Goal: Information Seeking & Learning: Check status

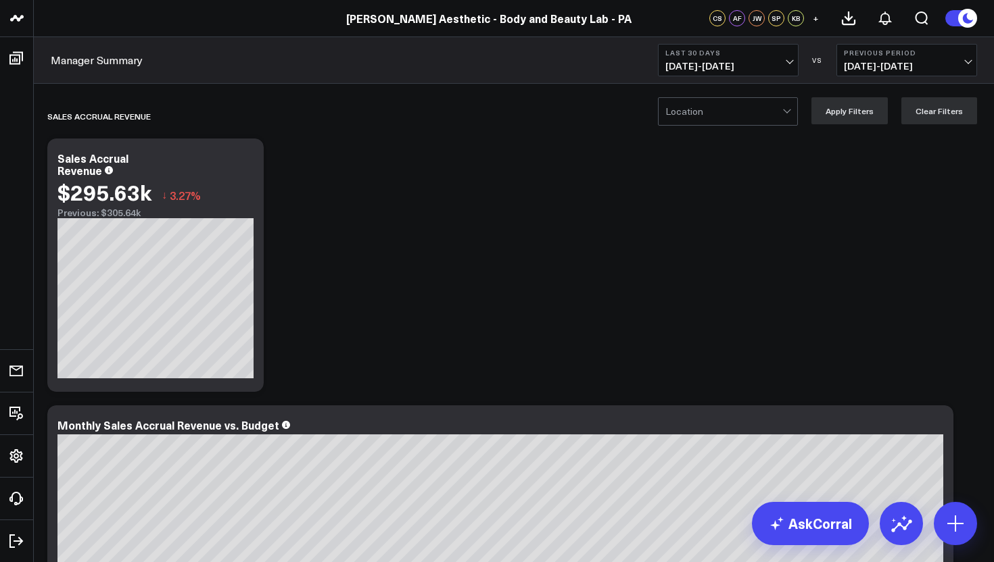
click at [782, 118] on div at bounding box center [723, 111] width 117 height 27
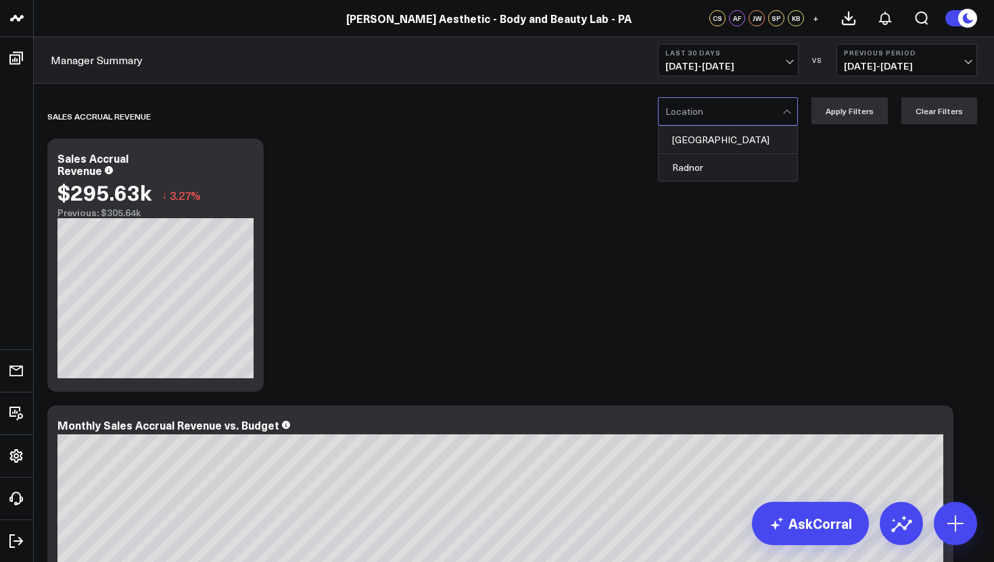
click at [967, 61] on span "[DATE] - [DATE]" at bounding box center [907, 66] width 126 height 11
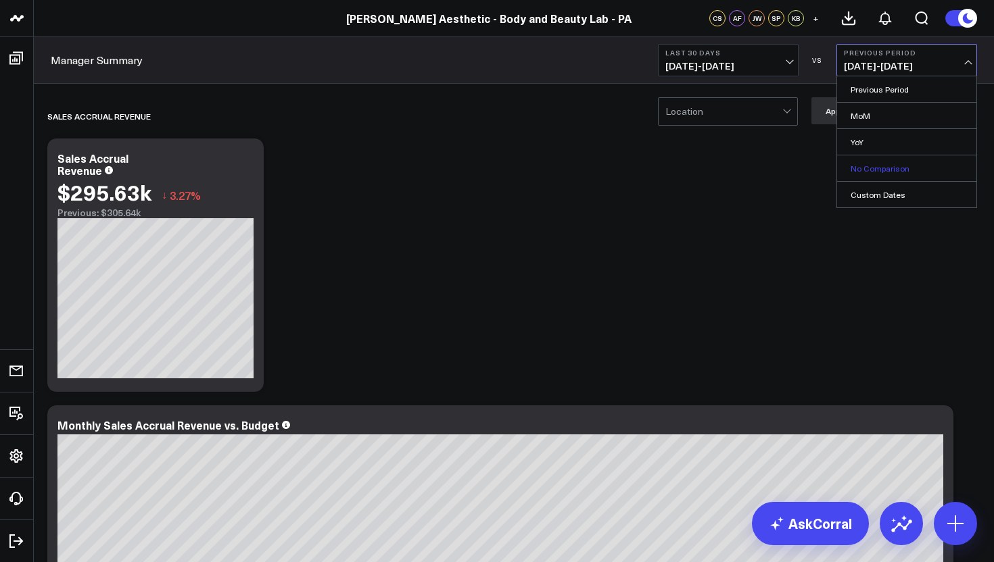
click at [888, 171] on link "No Comparison" at bounding box center [906, 168] width 139 height 26
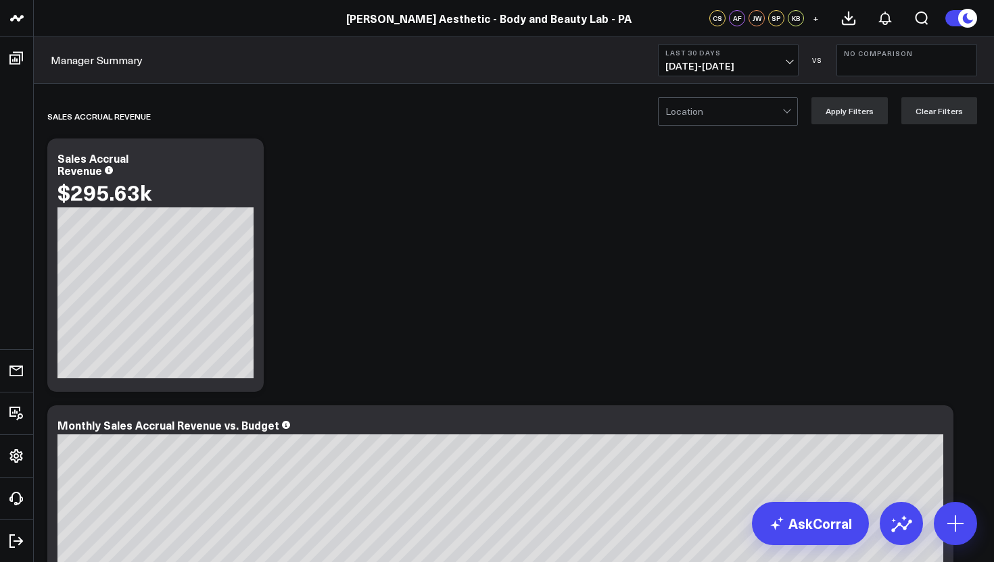
click at [788, 116] on div at bounding box center [787, 111] width 11 height 27
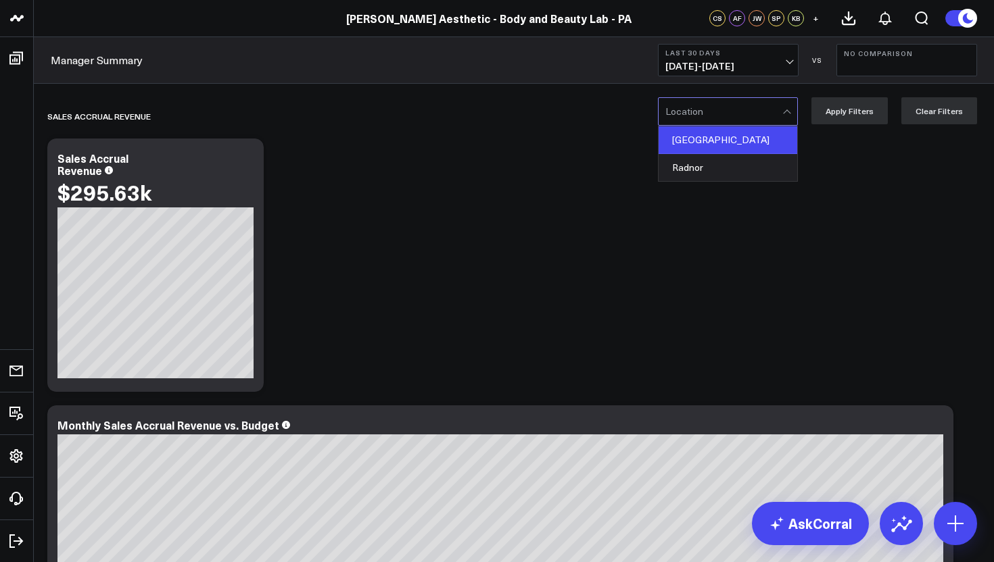
click at [720, 143] on div "[GEOGRAPHIC_DATA]" at bounding box center [727, 140] width 139 height 28
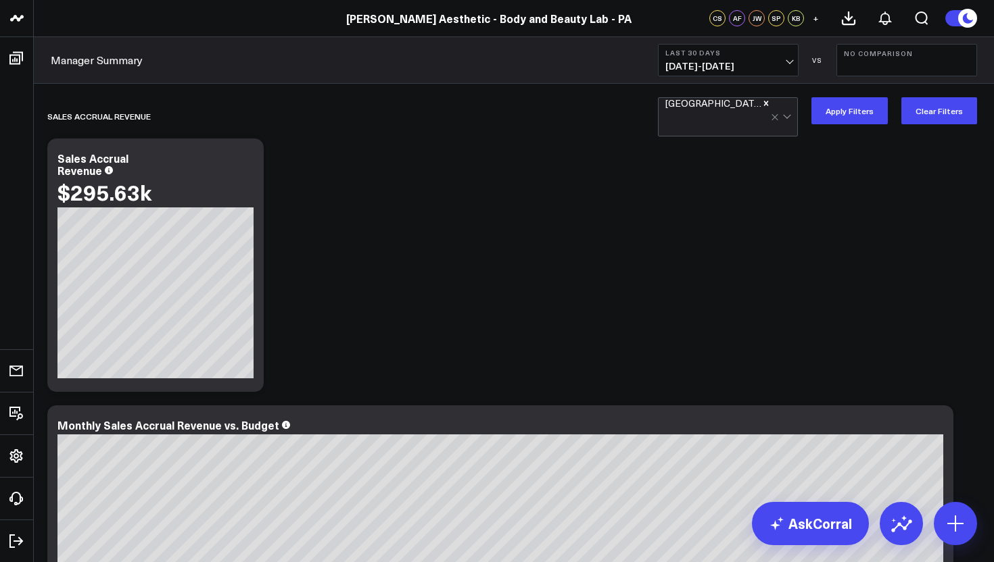
click at [833, 114] on button "Apply Filters" at bounding box center [849, 110] width 76 height 27
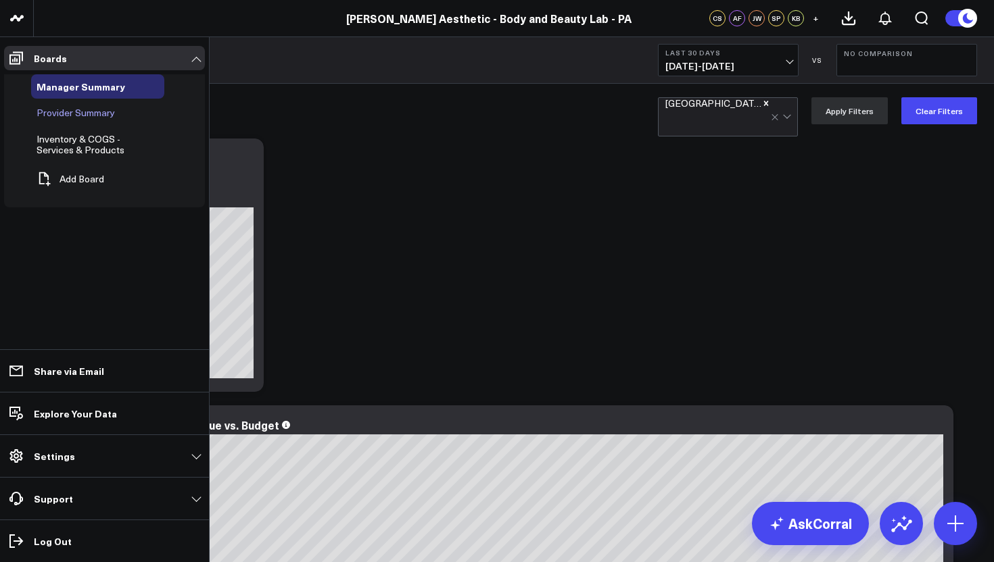
click at [80, 114] on span "Provider Summary" at bounding box center [76, 112] width 78 height 13
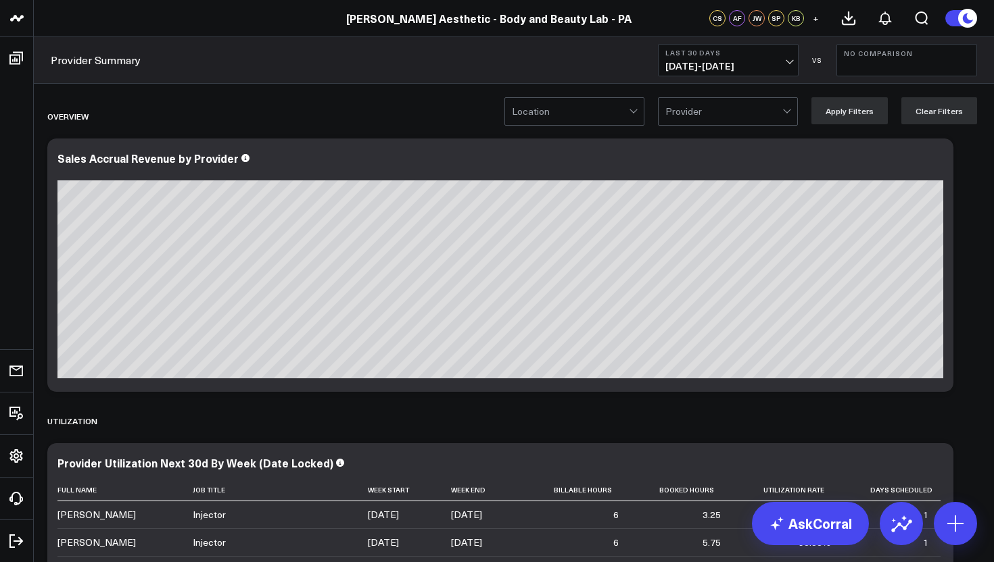
click at [640, 113] on div at bounding box center [634, 111] width 11 height 27
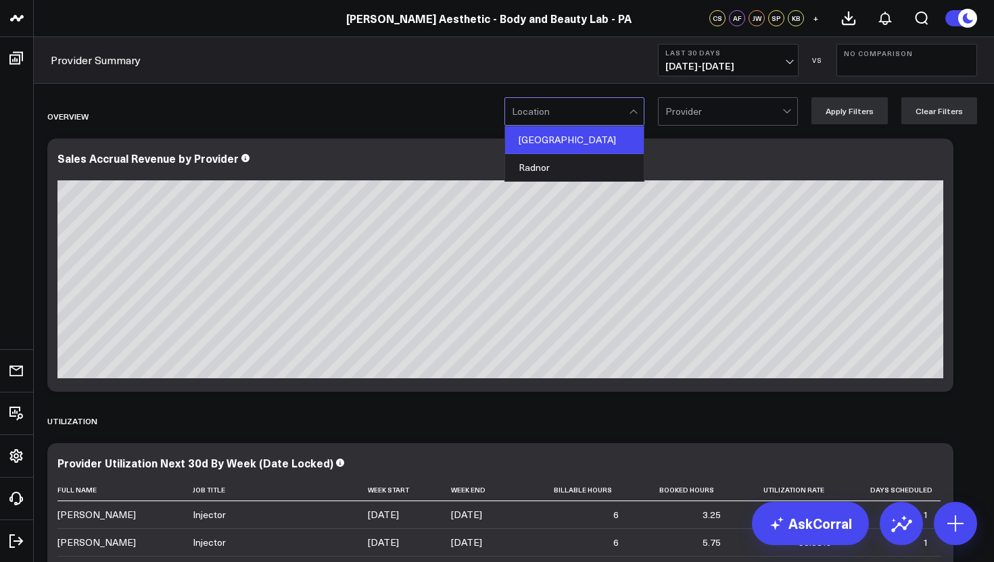
click at [591, 145] on div "[GEOGRAPHIC_DATA]" at bounding box center [574, 140] width 139 height 28
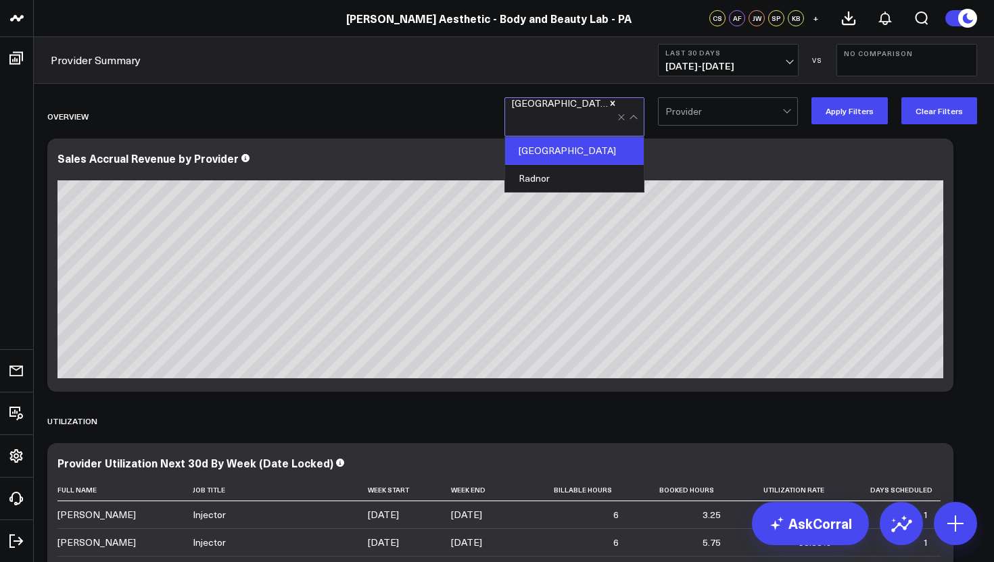
click at [746, 112] on div at bounding box center [723, 111] width 117 height 27
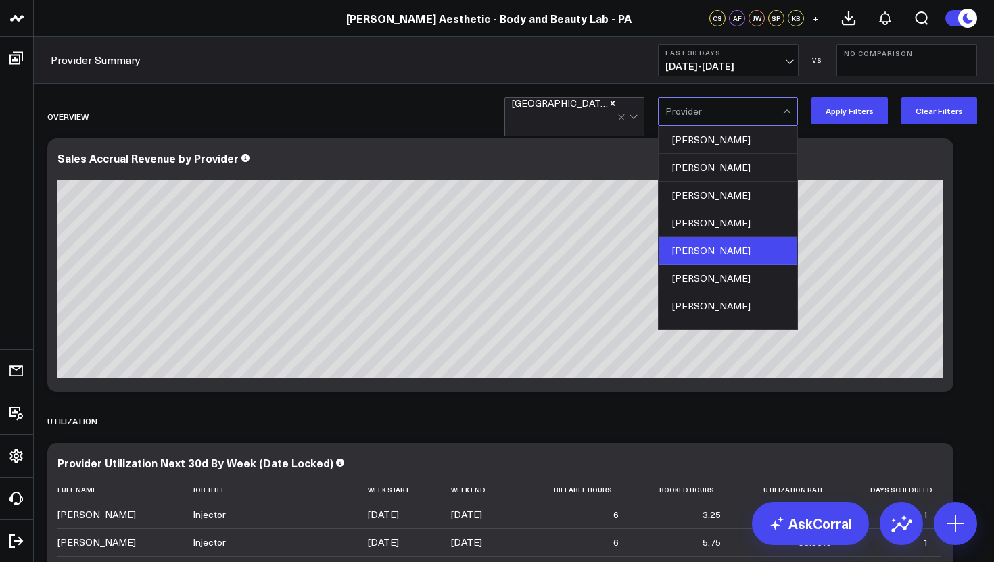
scroll to position [95, 0]
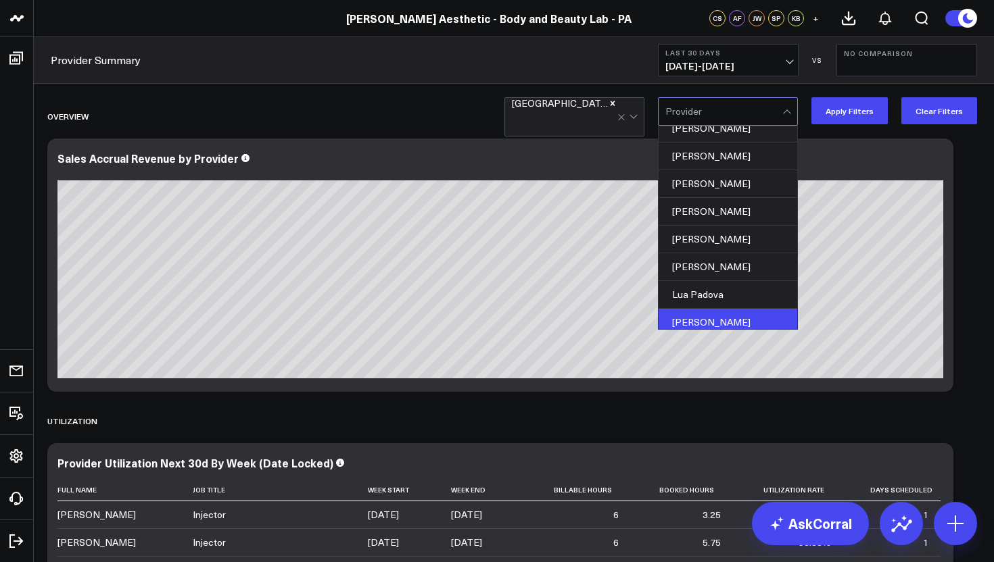
click at [719, 320] on div "[PERSON_NAME]" at bounding box center [727, 323] width 139 height 28
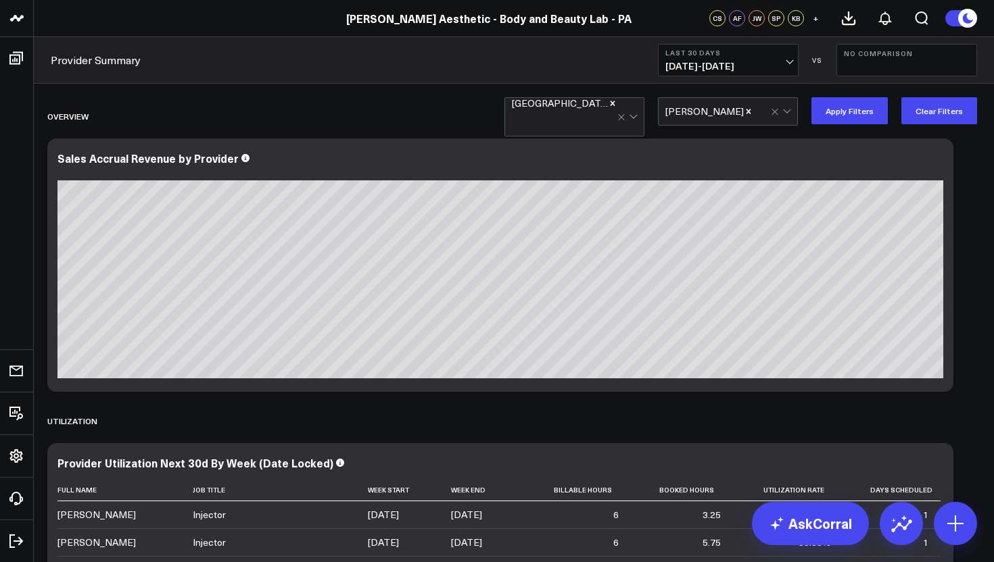
click at [790, 63] on span "[DATE] - [DATE]" at bounding box center [728, 66] width 126 height 11
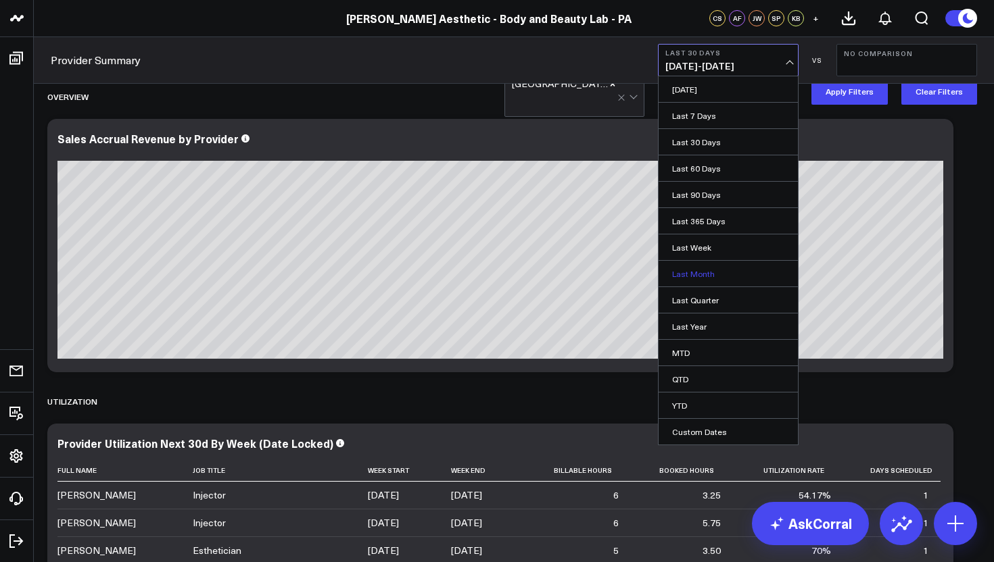
scroll to position [21, 0]
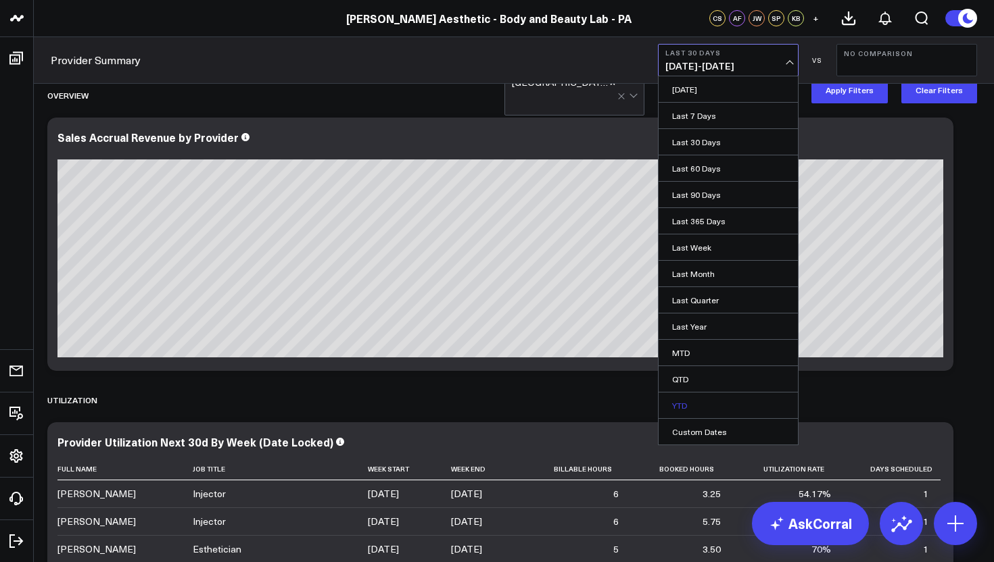
click at [716, 403] on link "YTD" at bounding box center [727, 406] width 139 height 26
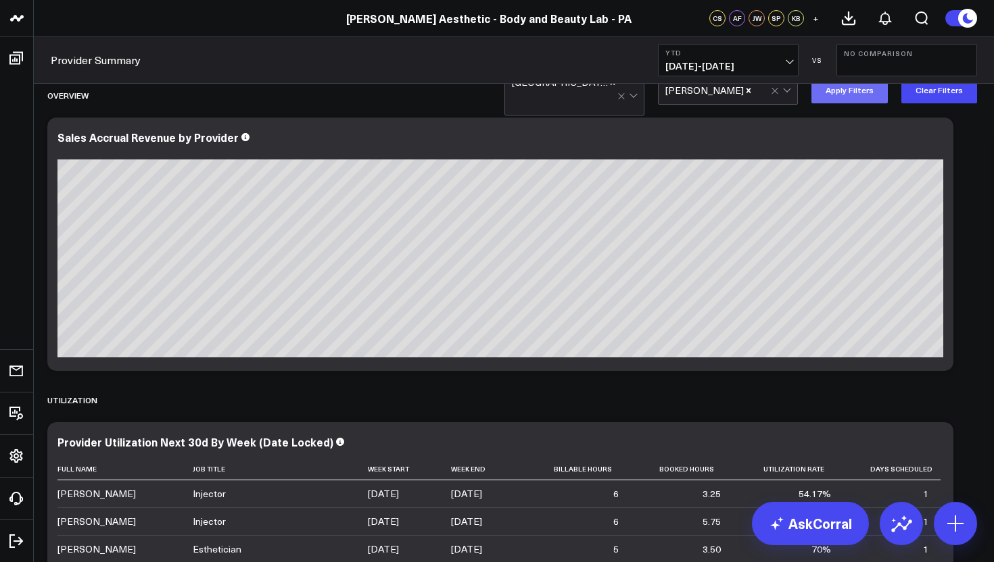
click at [848, 95] on button "Apply Filters" at bounding box center [849, 89] width 76 height 27
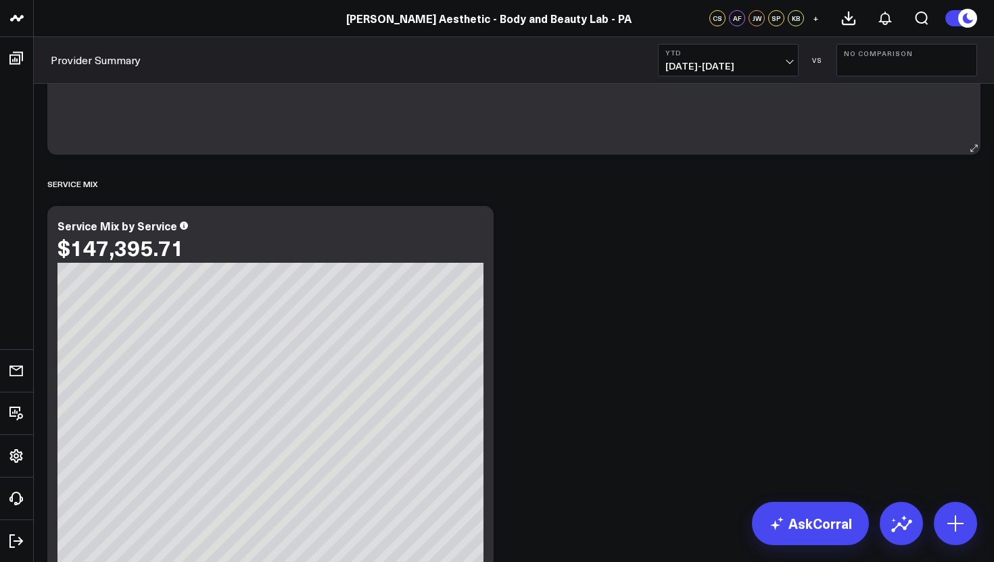
scroll to position [2410, 0]
click at [900, 62] on button "No Comparison" at bounding box center [906, 60] width 141 height 32
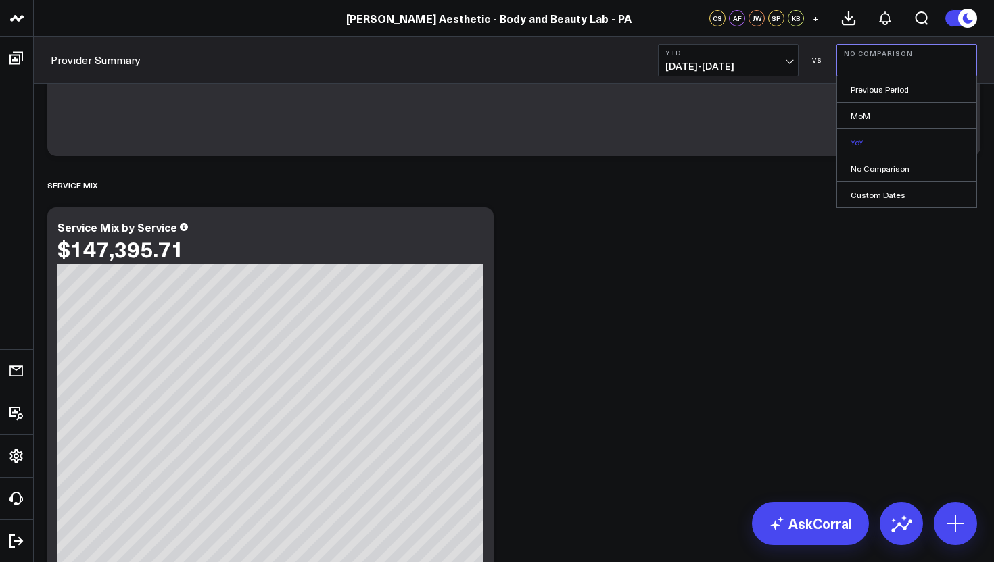
click at [893, 142] on link "YoY" at bounding box center [906, 142] width 139 height 26
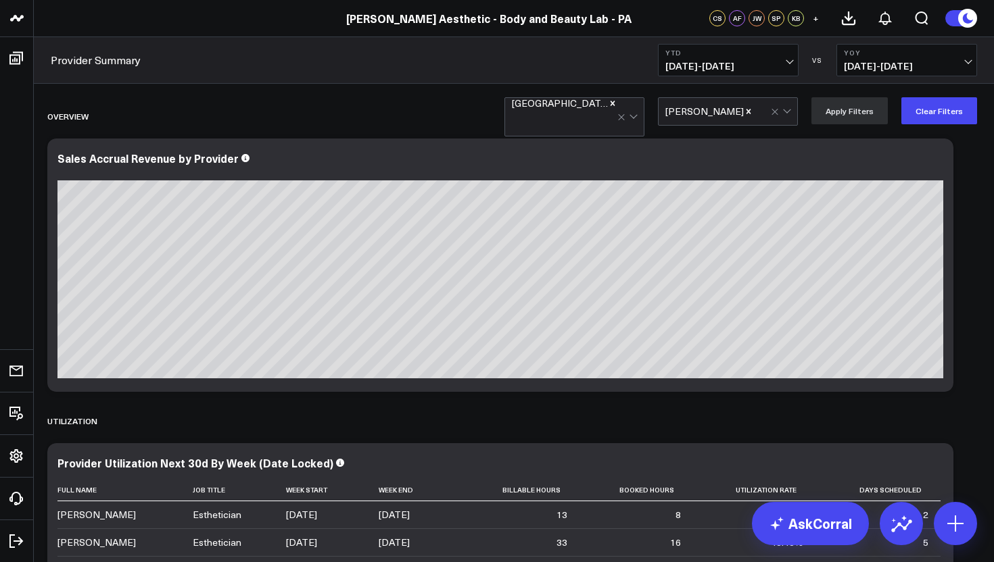
click at [746, 113] on icon "Remove Michelle Glynn" at bounding box center [748, 111] width 5 height 5
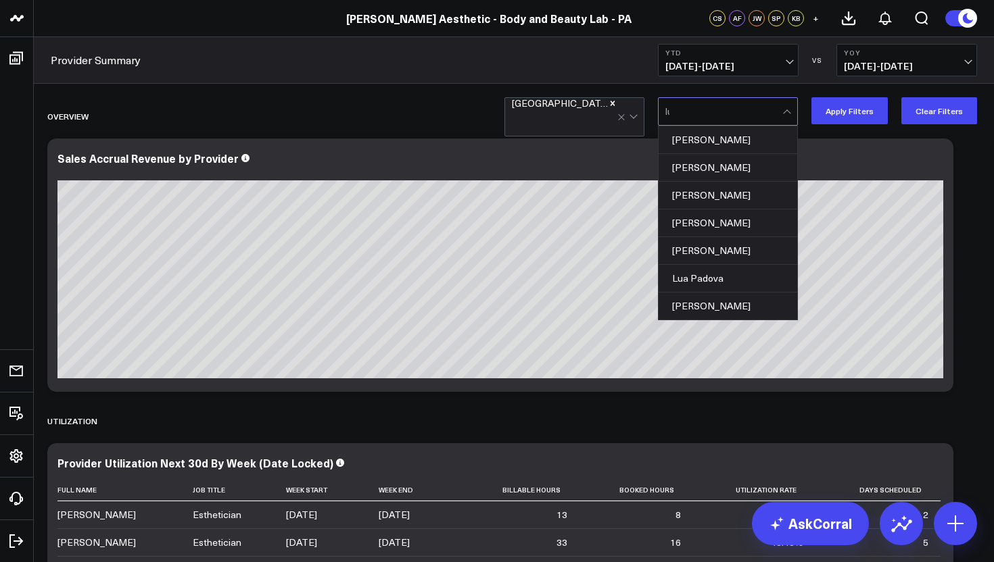
type input "lua"
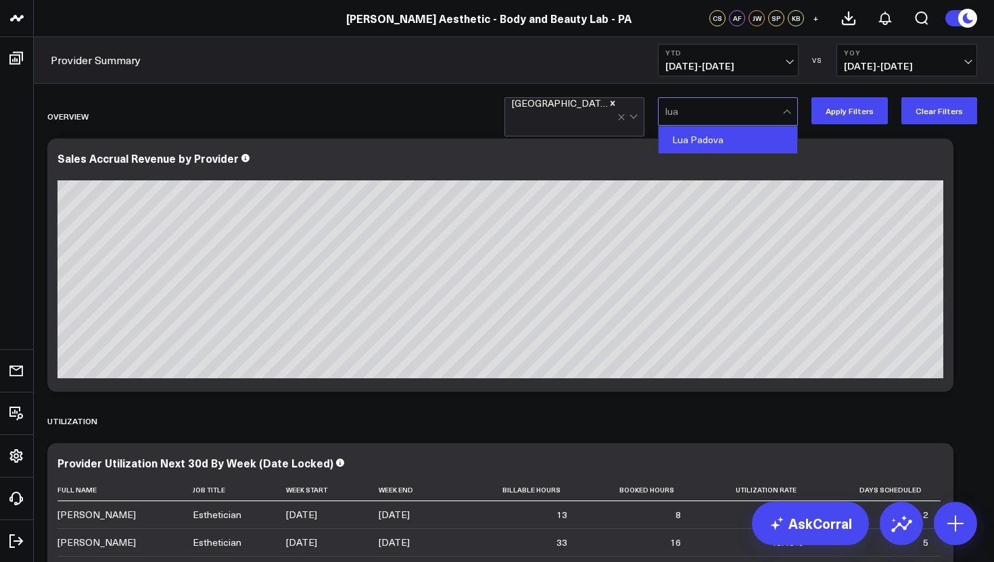
click at [729, 143] on div "Lua Padova" at bounding box center [727, 139] width 139 height 27
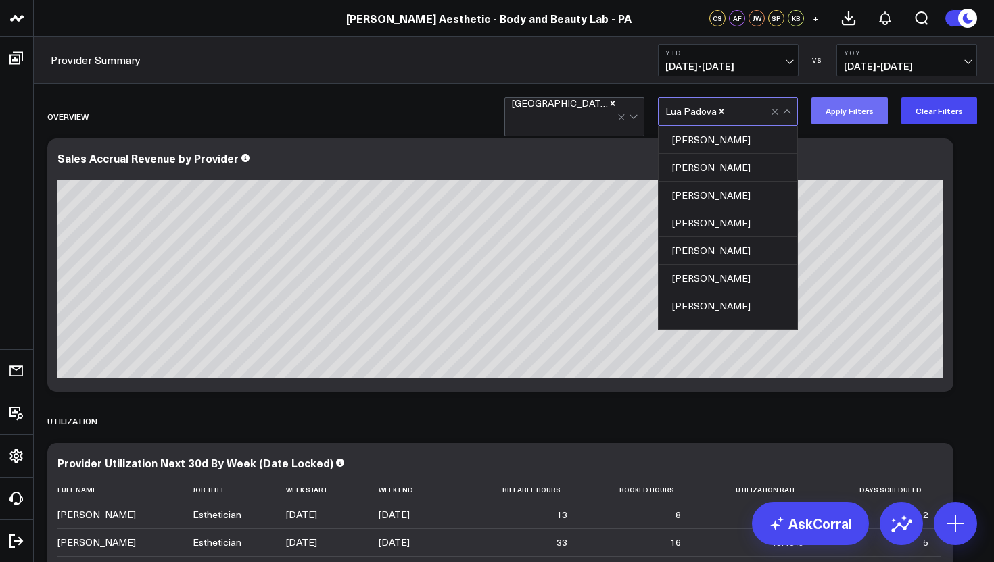
click at [842, 118] on button "Apply Filters" at bounding box center [849, 110] width 76 height 27
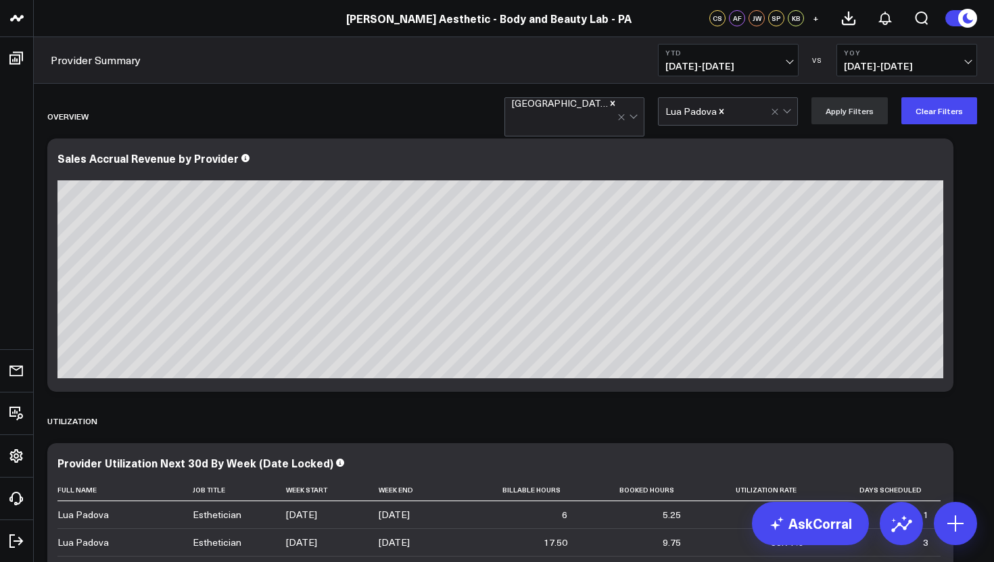
click at [723, 109] on icon "Remove Lua Padova" at bounding box center [721, 111] width 9 height 9
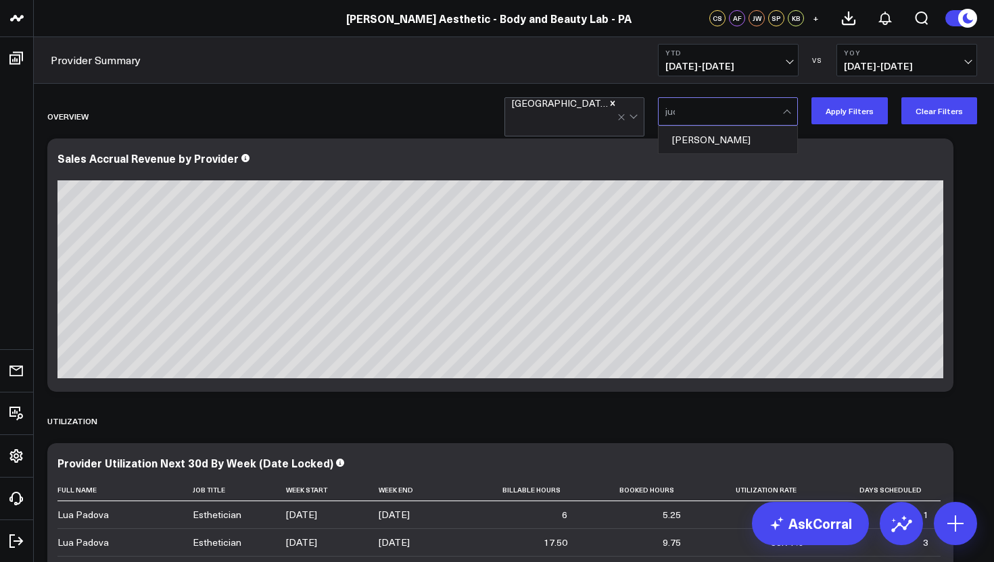
type input "[PERSON_NAME]"
click at [715, 138] on div "[PERSON_NAME]" at bounding box center [727, 139] width 139 height 27
click at [845, 119] on button "Apply Filters" at bounding box center [849, 110] width 76 height 27
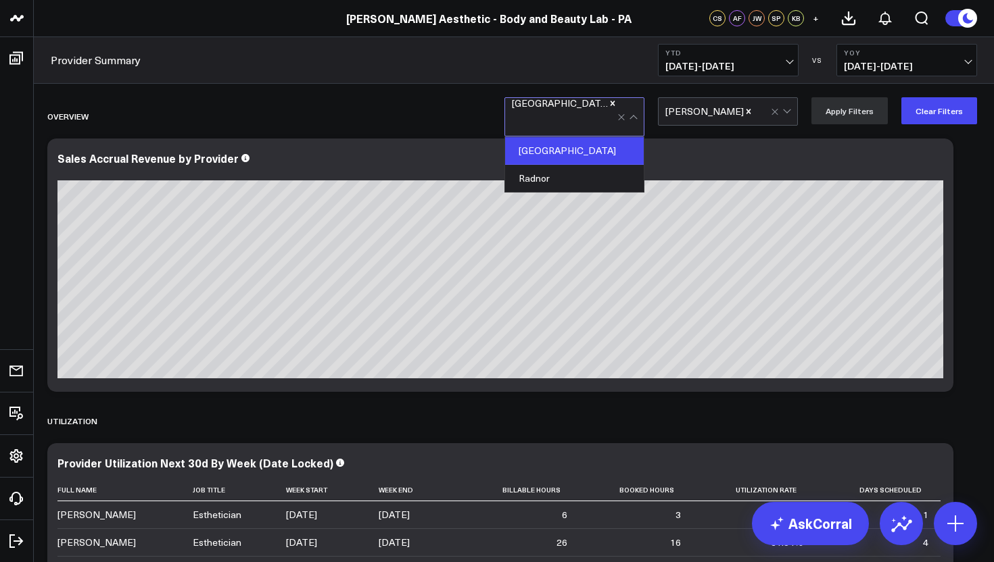
click at [593, 118] on div at bounding box center [564, 122] width 105 height 27
click at [581, 166] on div "Radnor" at bounding box center [574, 178] width 139 height 27
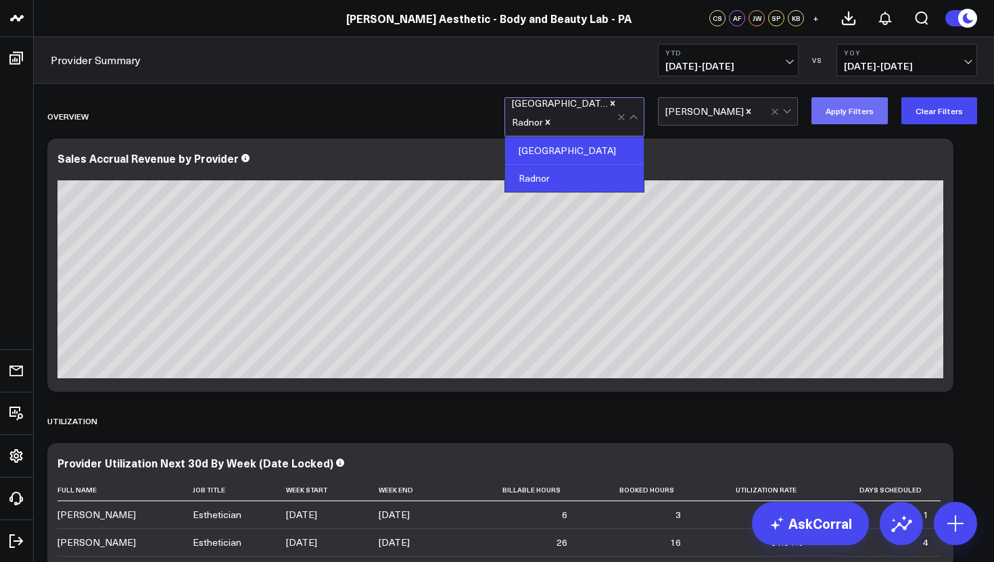
click at [843, 120] on button "Apply Filters" at bounding box center [849, 110] width 76 height 27
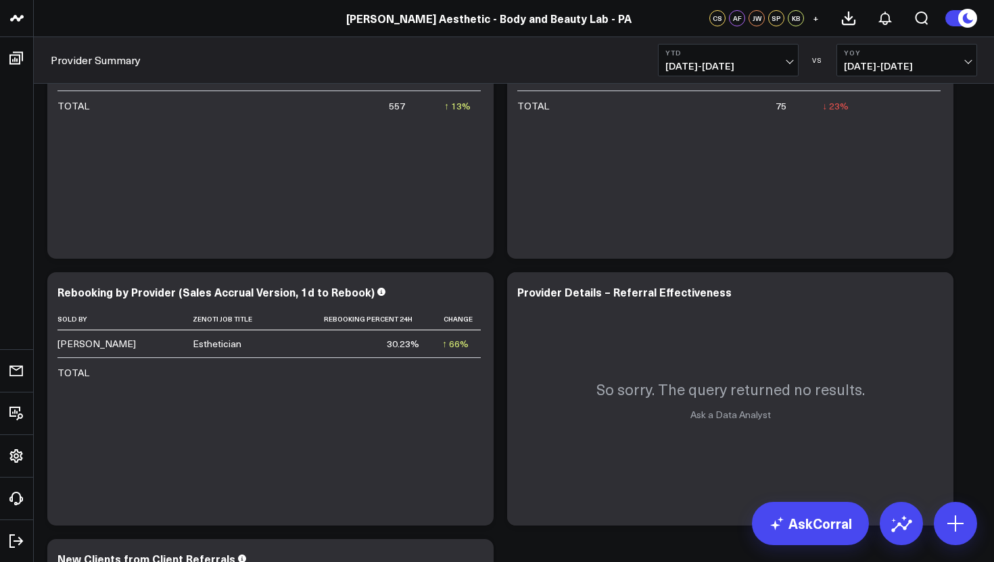
scroll to position [3452, 0]
